Goal: Entertainment & Leisure: Consume media (video, audio)

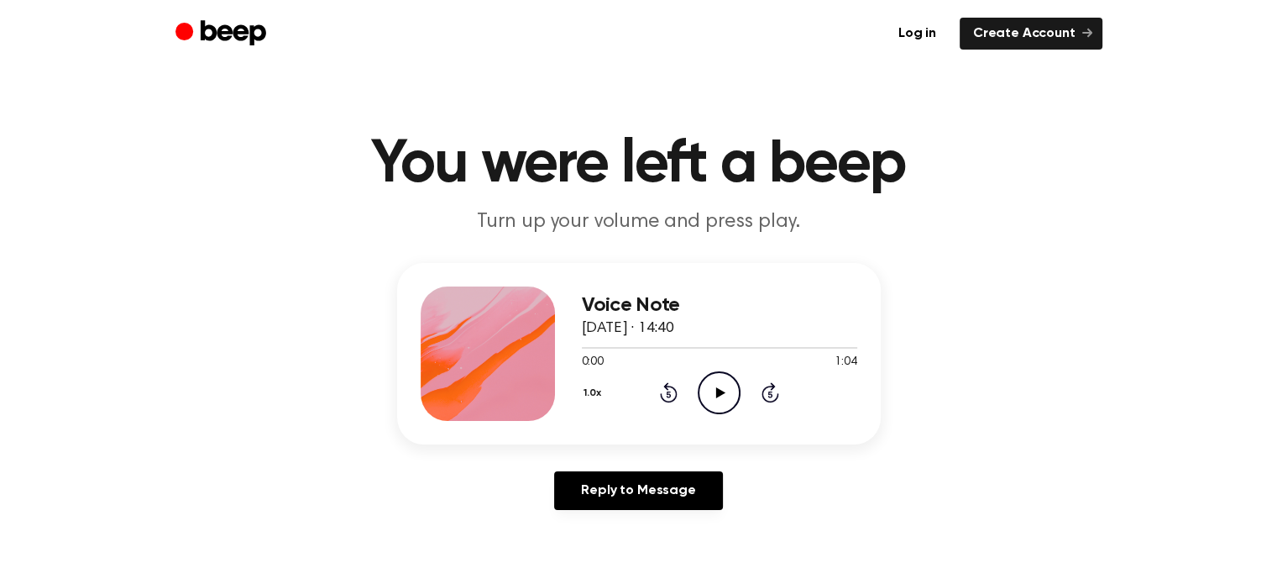
click at [722, 379] on icon "Play Audio" at bounding box center [719, 392] width 43 height 43
click at [719, 391] on icon "Pause Audio" at bounding box center [719, 392] width 43 height 43
click at [709, 395] on icon "Play Audio" at bounding box center [719, 392] width 43 height 43
click at [579, 345] on div "Voice Note [DATE] · 14:40 0:05 1:04 Your browser does not support the [object O…" at bounding box center [639, 353] width 484 height 181
click at [583, 344] on div at bounding box center [719, 346] width 275 height 13
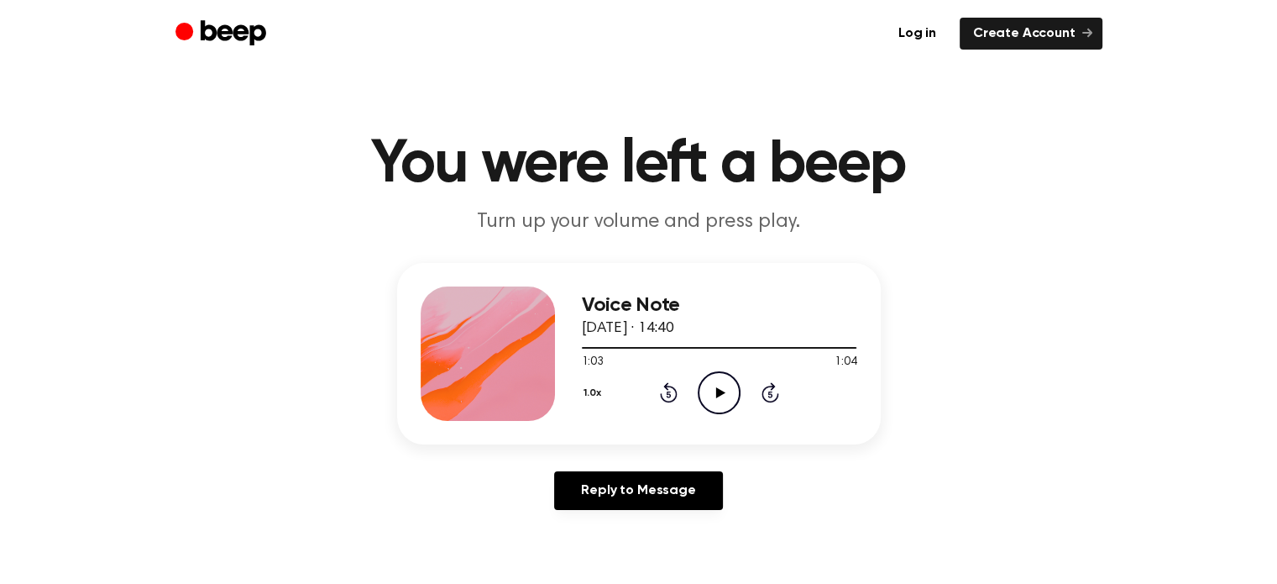
click at [718, 398] on icon "Play Audio" at bounding box center [719, 392] width 43 height 43
click at [727, 387] on icon "Pause Audio" at bounding box center [719, 392] width 43 height 43
